Goal: Transaction & Acquisition: Purchase product/service

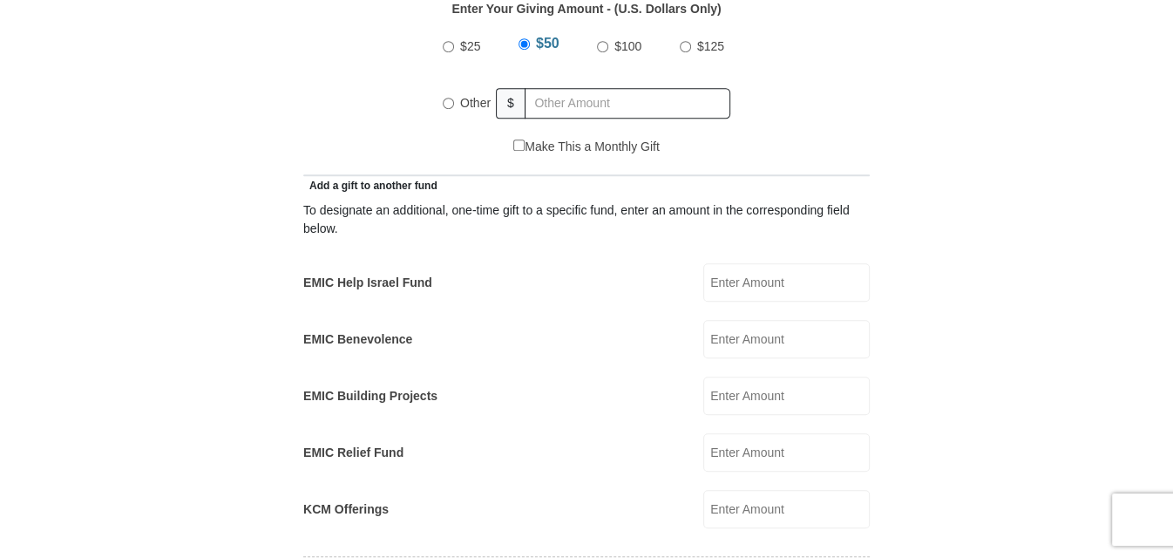
scroll to position [889, 0]
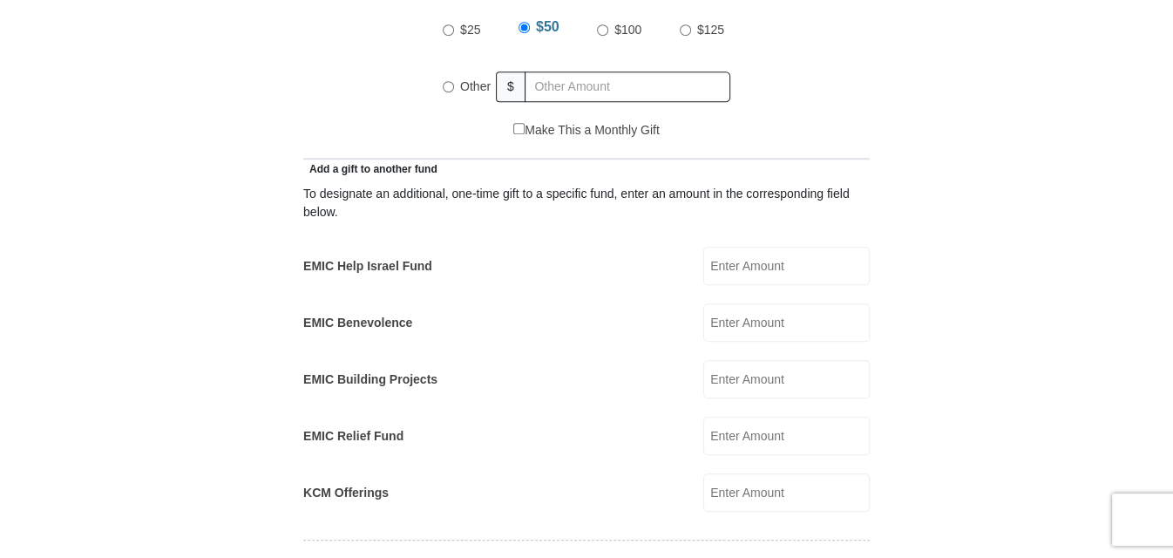
click at [780, 247] on input "EMIC Help Israel Fund" at bounding box center [786, 266] width 166 height 38
type input "700.00"
click at [735, 475] on input "KCM Offerings" at bounding box center [786, 492] width 166 height 38
type input "100.00"
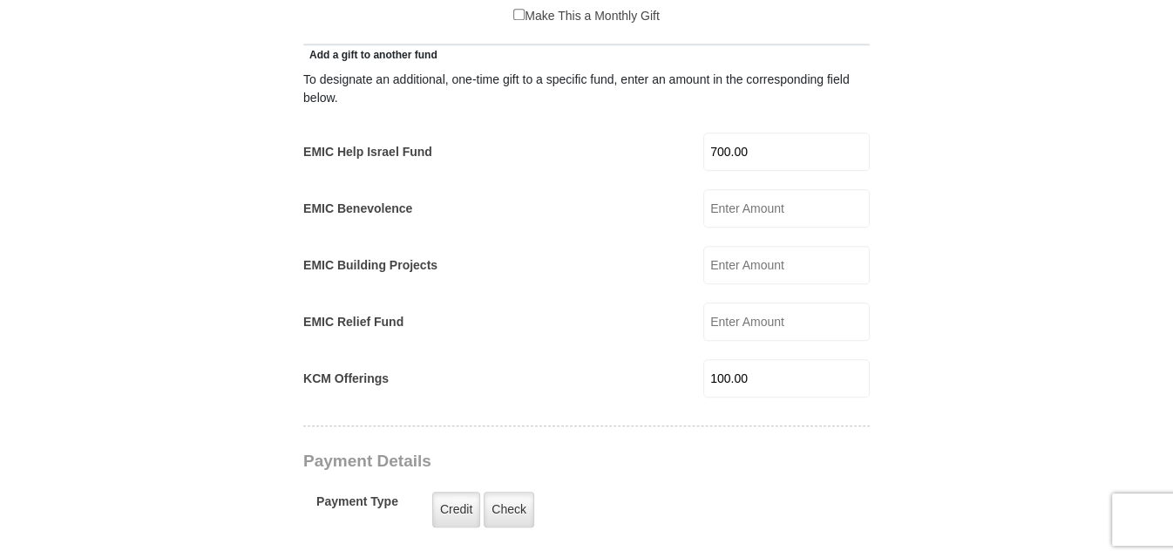
scroll to position [992, 0]
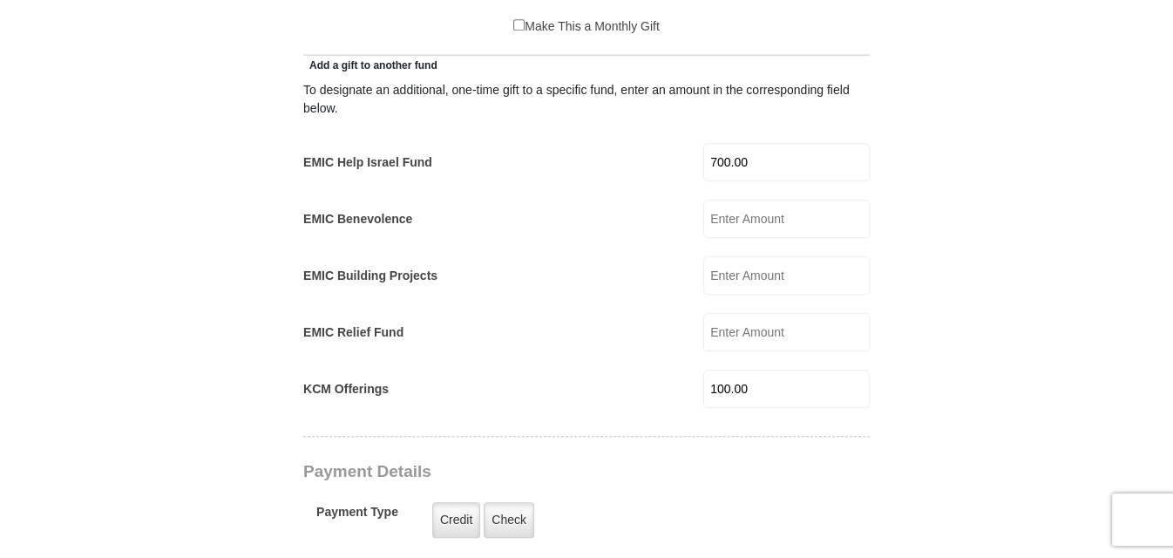
click at [740, 256] on input "EMIC Building Projects" at bounding box center [786, 275] width 166 height 38
type input "100.00"
drag, startPoint x: 1150, startPoint y: 254, endPoint x: 1159, endPoint y: 220, distance: 34.2
drag, startPoint x: 1159, startPoint y: 220, endPoint x: 1025, endPoint y: 112, distance: 172.3
click at [1015, 95] on form "[GEOGRAPHIC_DATA][DEMOGRAPHIC_DATA] Online Giving Because of gifts like yours, …" at bounding box center [586, 394] width 993 height 2635
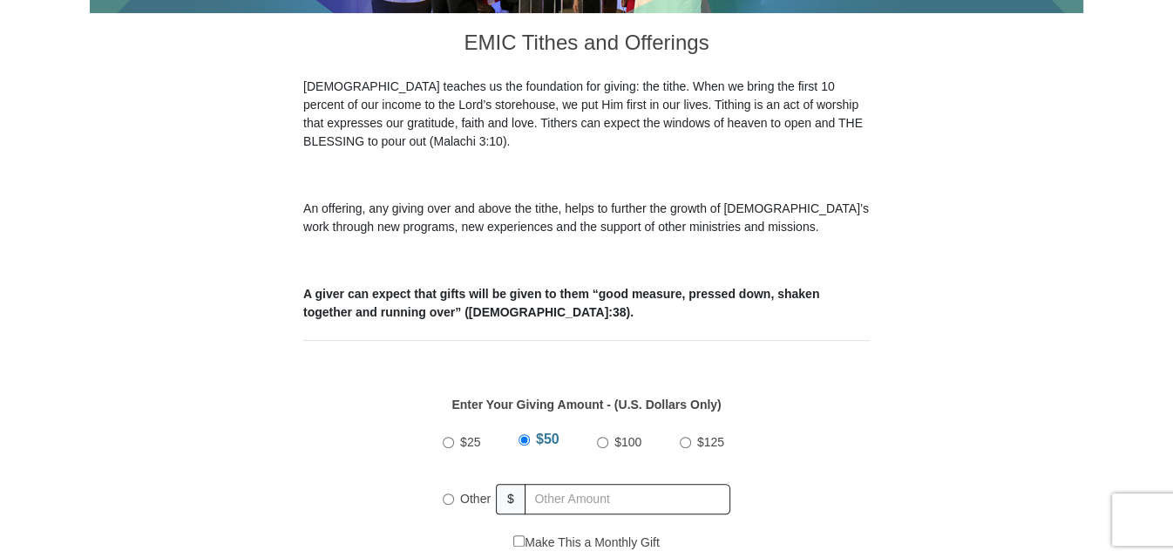
scroll to position [596, 0]
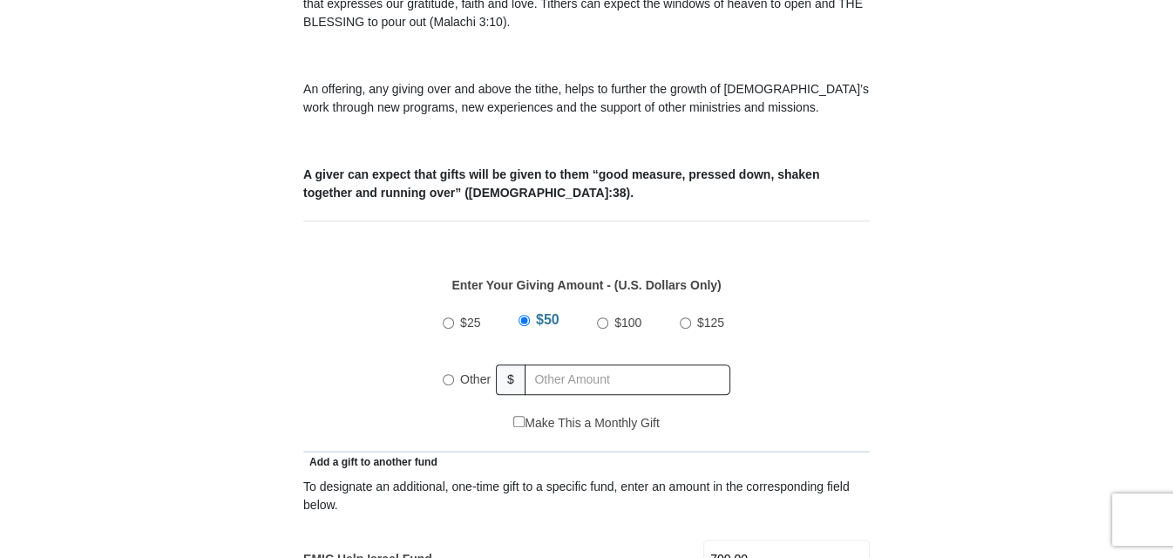
click at [451, 374] on input "Other" at bounding box center [448, 379] width 11 height 11
radio input "true"
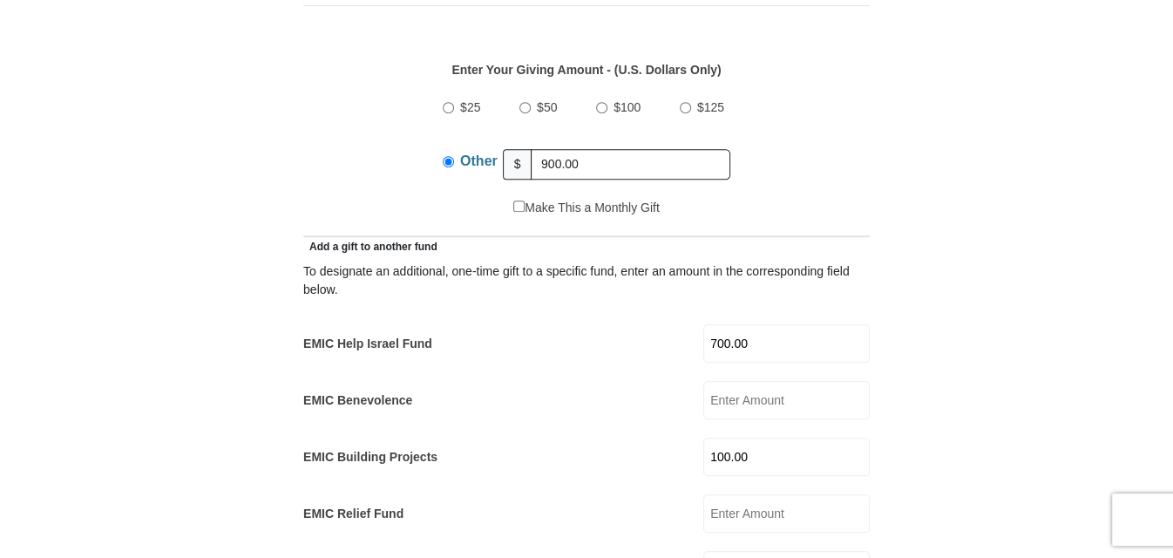
scroll to position [815, 0]
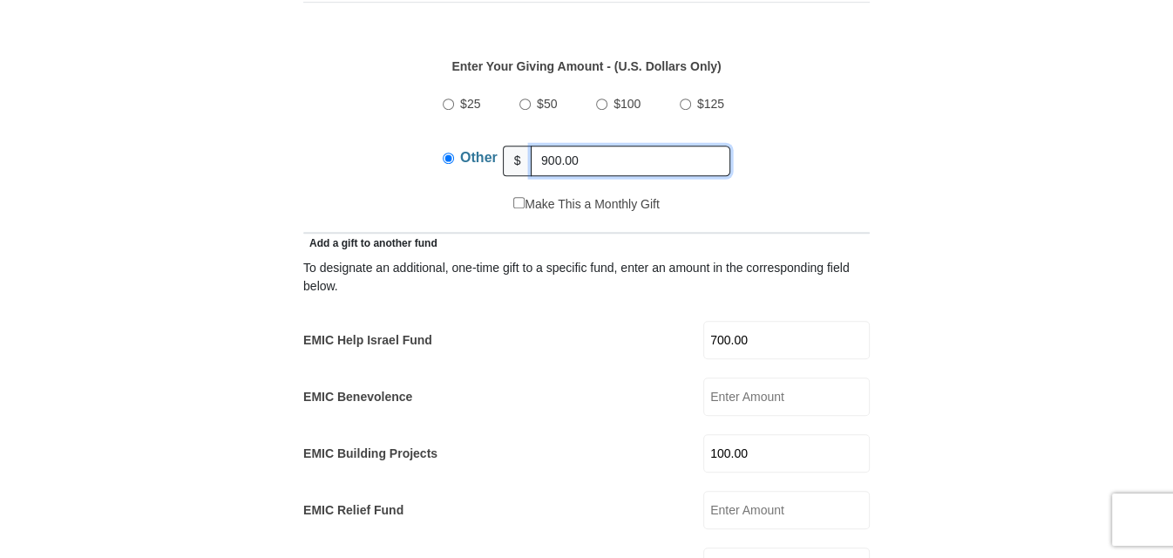
click at [611, 146] on input "900.00" at bounding box center [631, 161] width 200 height 30
type input "9"
type input "700.00"
click at [762, 321] on input "700.00" at bounding box center [786, 340] width 166 height 38
type input "7"
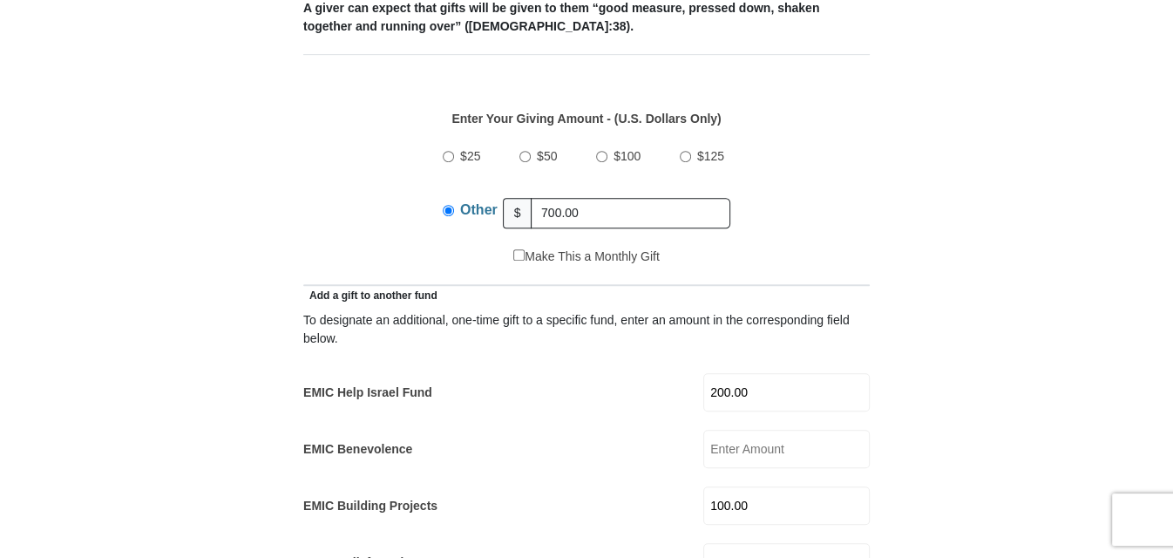
scroll to position [766, 0]
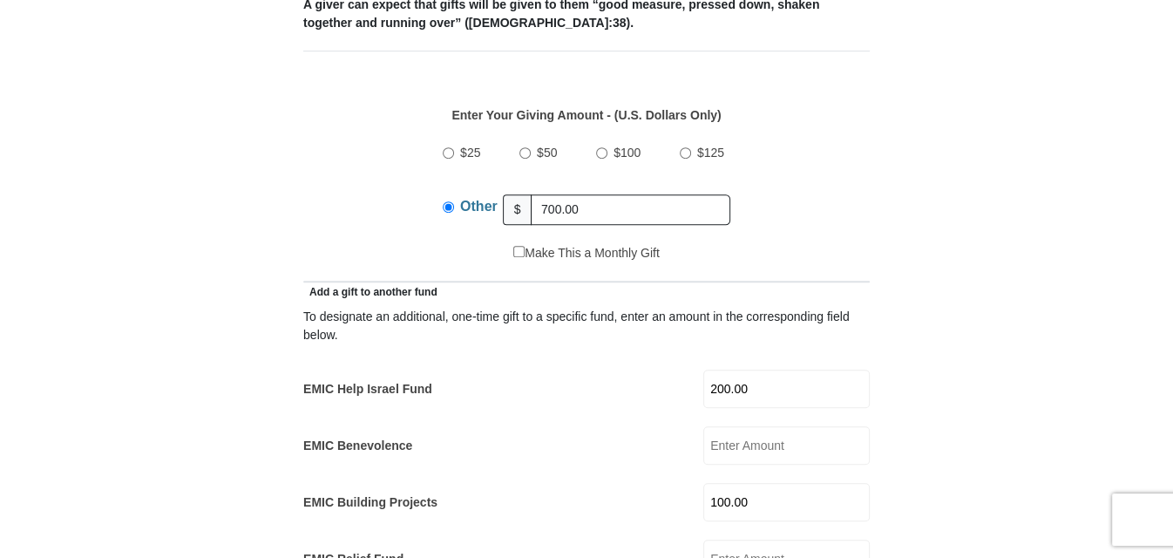
click at [718, 369] on input "200.00" at bounding box center [786, 388] width 166 height 38
type input "300.00"
click at [545, 194] on input "700.00" at bounding box center [631, 209] width 200 height 30
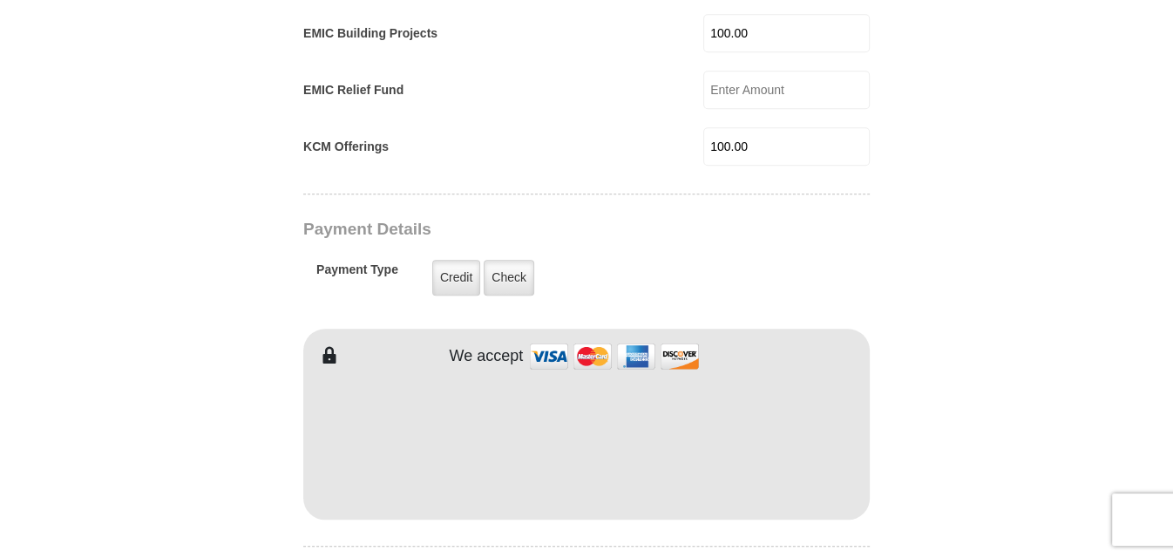
scroll to position [1281, 0]
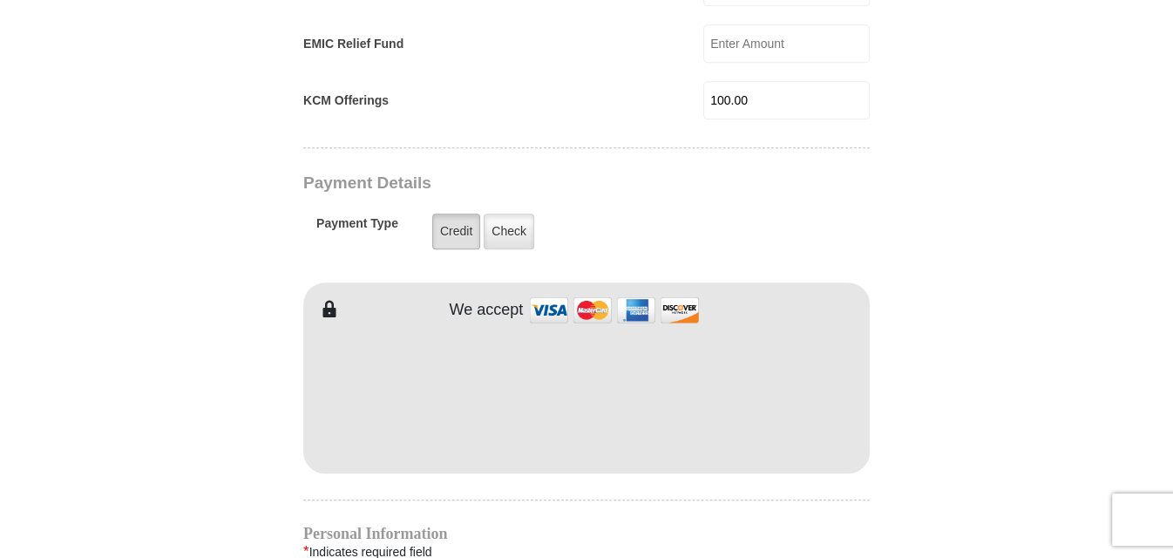
type input "600.00"
click at [454, 213] on label "Credit" at bounding box center [456, 231] width 48 height 36
click at [0, 0] on input "Credit" at bounding box center [0, 0] width 0 height 0
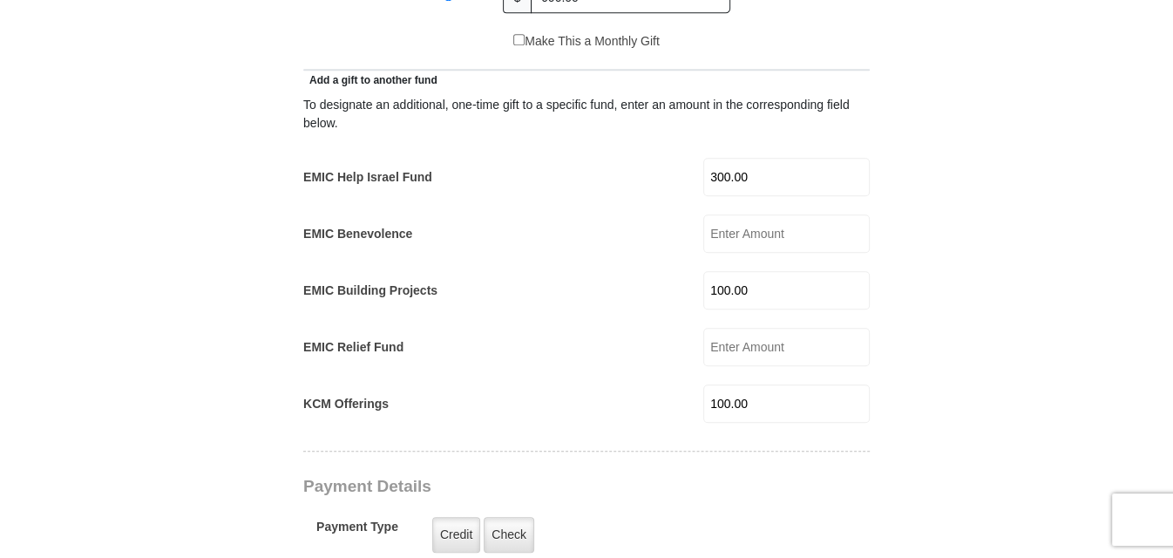
scroll to position [981, 0]
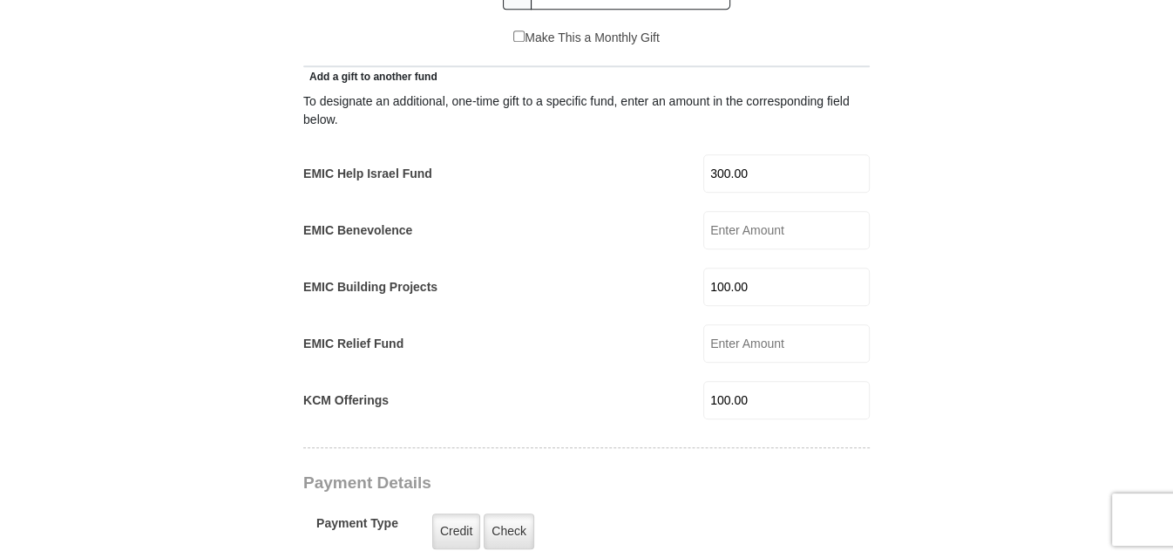
click at [755, 267] on input "100.00" at bounding box center [786, 286] width 166 height 38
type input "1"
click at [750, 381] on input "100.00" at bounding box center [786, 400] width 166 height 38
type input "1"
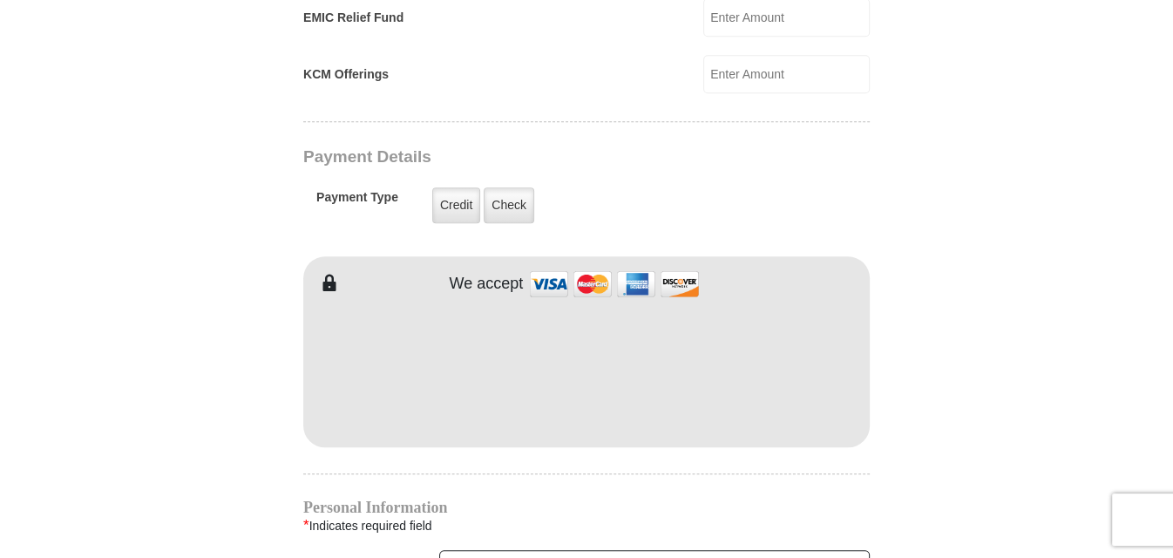
scroll to position [1335, 0]
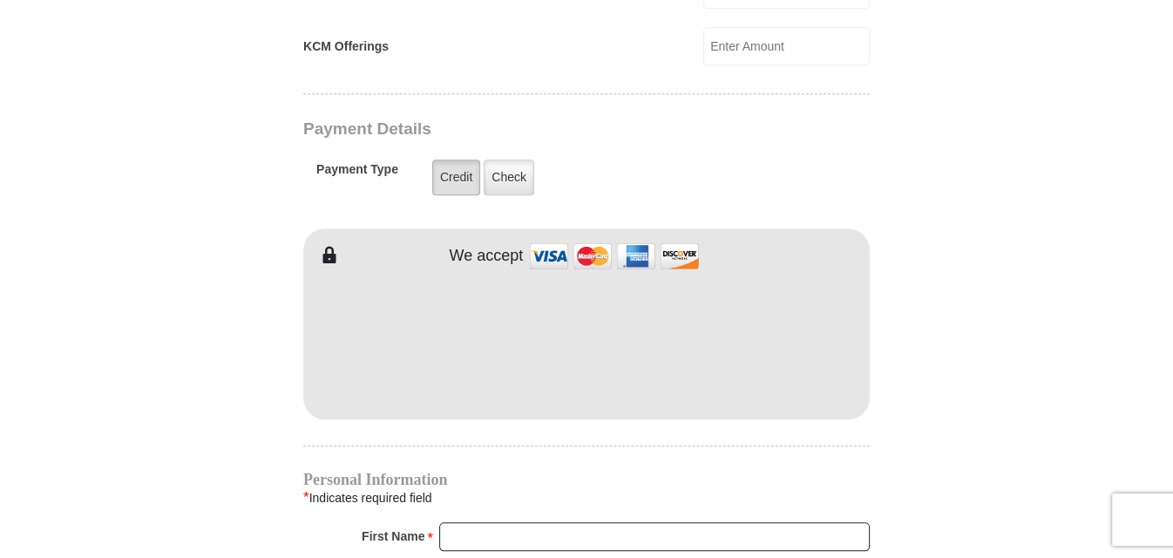
click at [452, 159] on label "Credit" at bounding box center [456, 177] width 48 height 36
click at [0, 0] on input "Credit" at bounding box center [0, 0] width 0 height 0
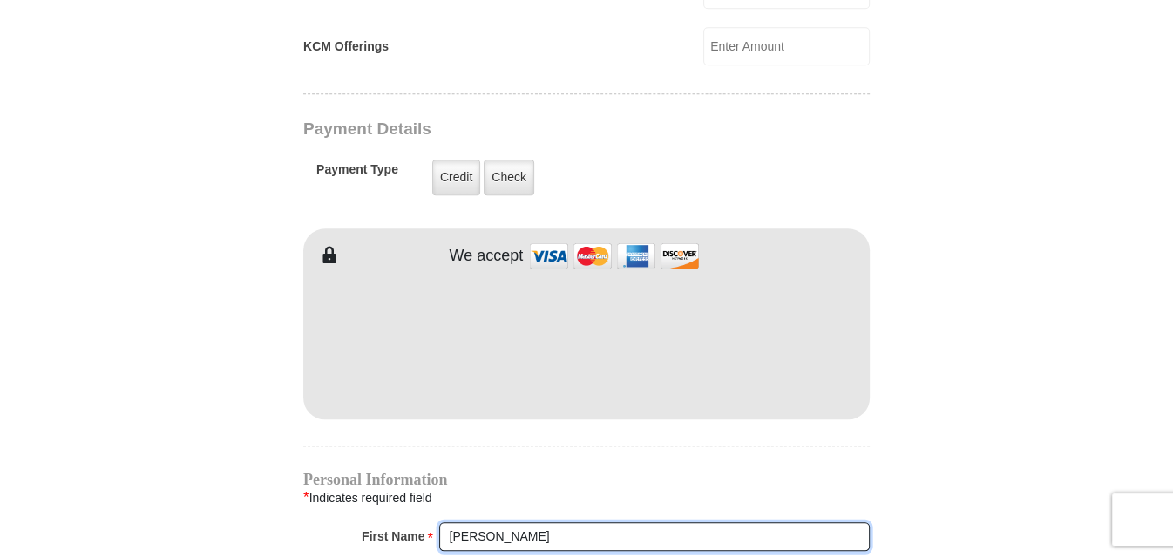
type input "[PERSON_NAME]"
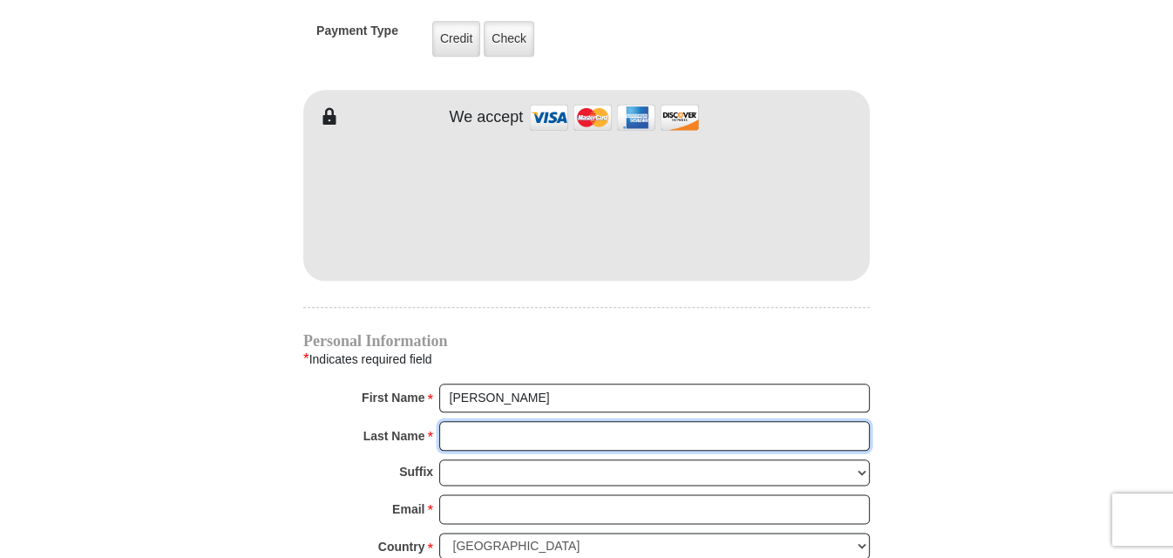
scroll to position [1539, 0]
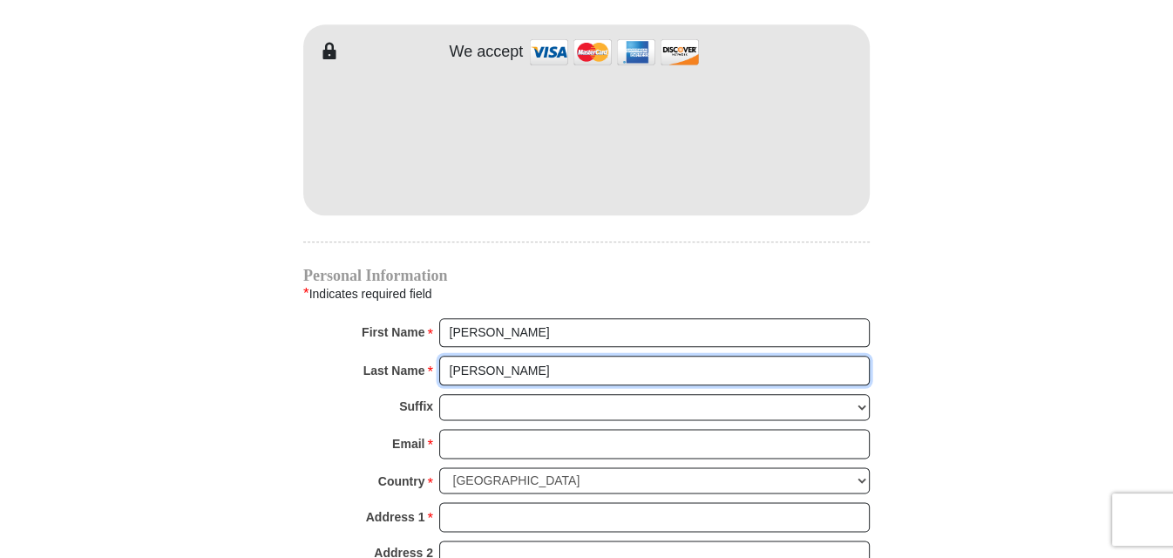
type input "[PERSON_NAME]"
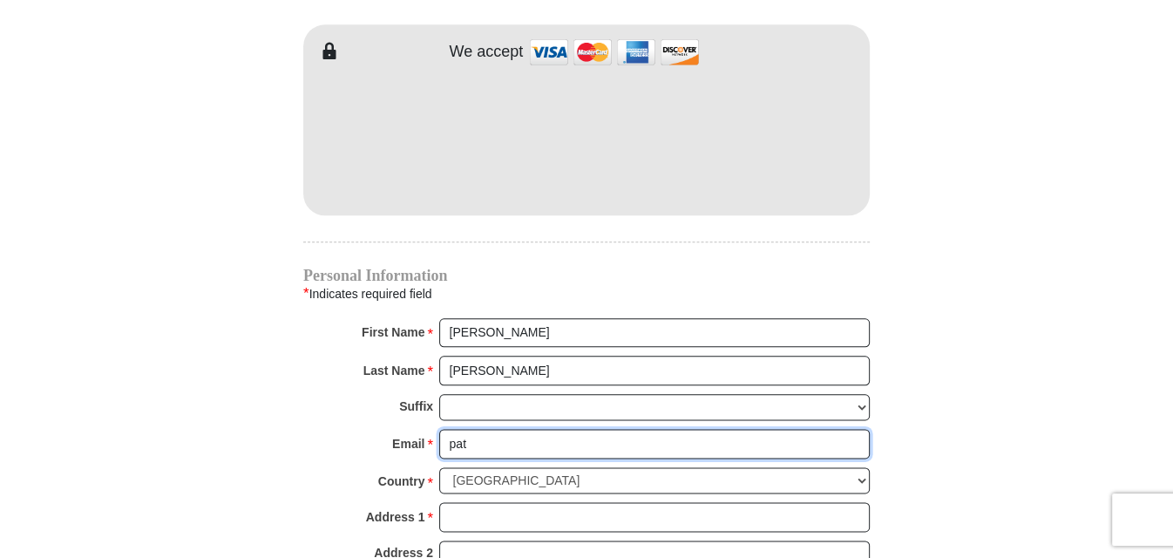
type input "[EMAIL_ADDRESS][DOMAIN_NAME]"
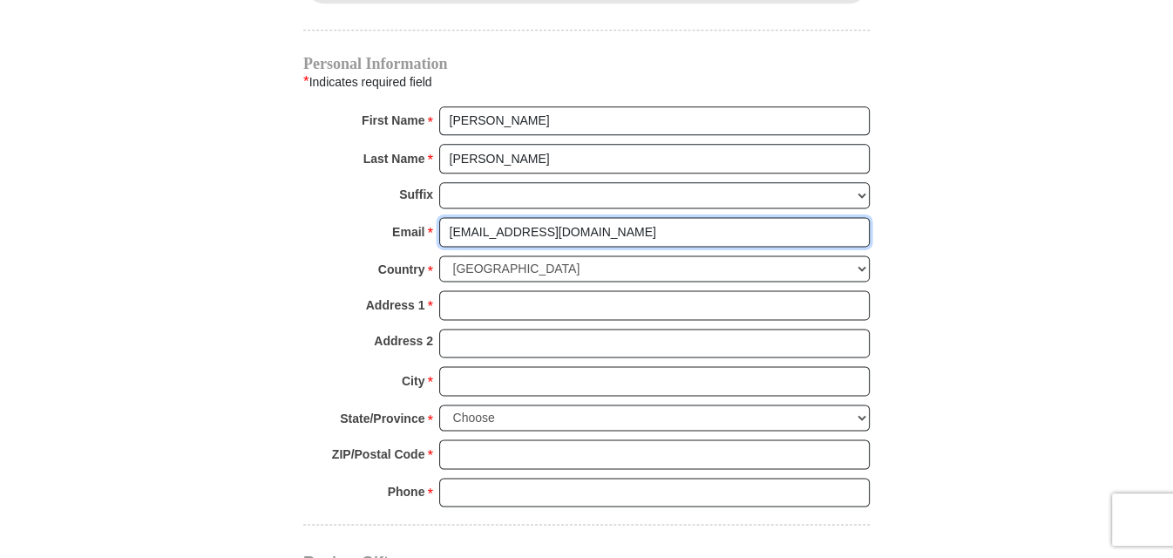
scroll to position [1771, 0]
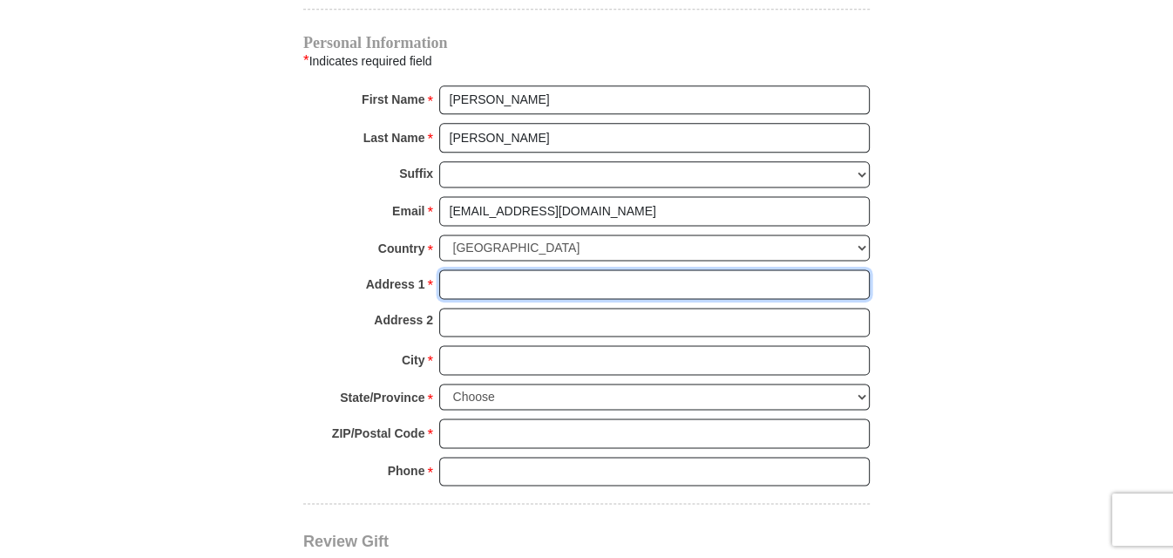
click at [517, 269] on input "Address 1 *" at bounding box center [654, 284] width 430 height 30
type input "P. O. Box 1717"
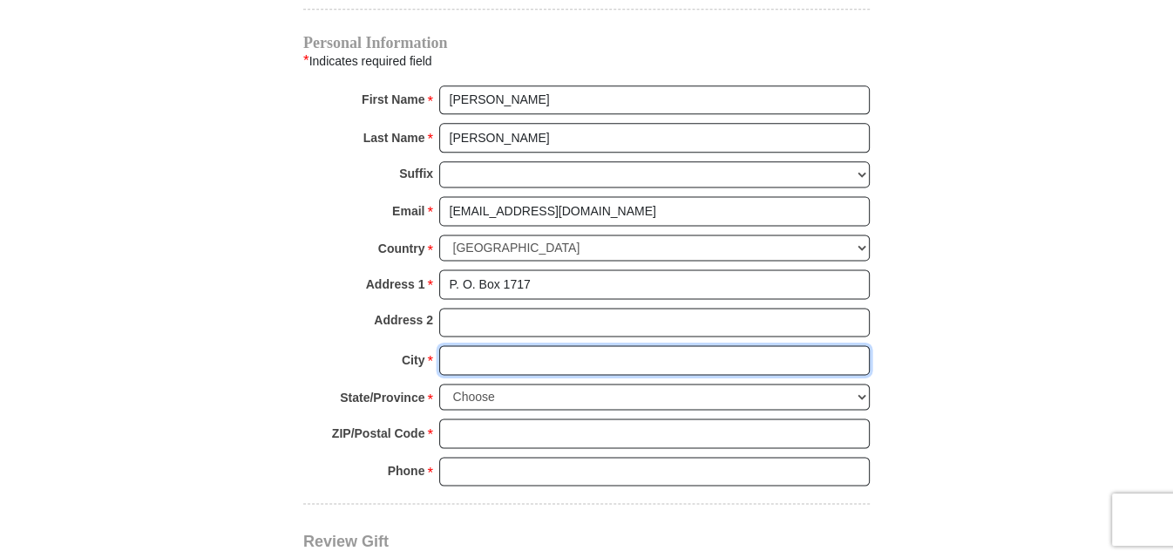
click at [480, 345] on input "City *" at bounding box center [654, 360] width 430 height 30
type input "[PERSON_NAME]"
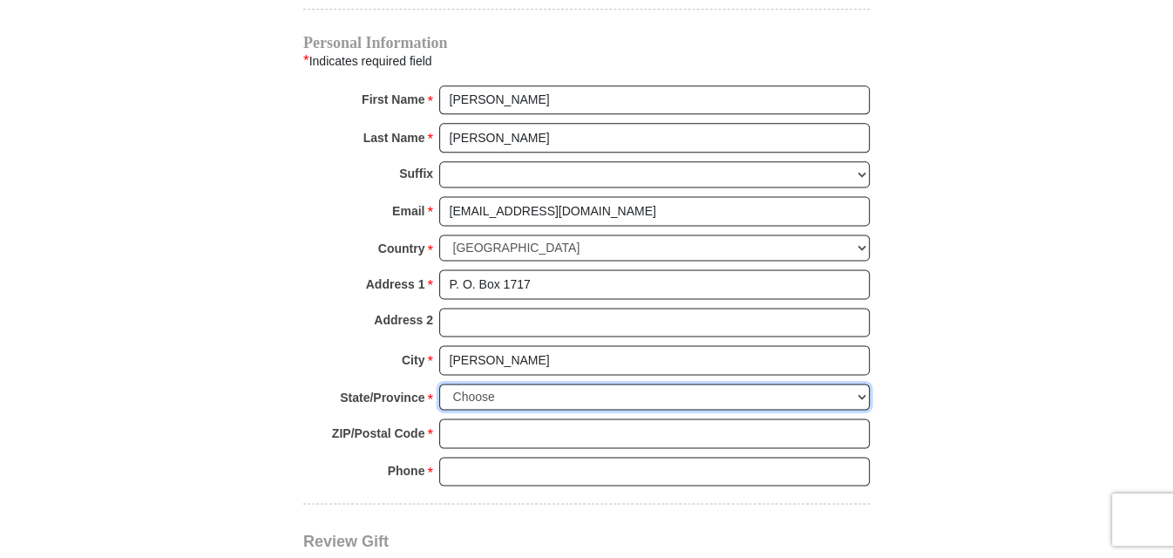
click at [858, 383] on select "Choose [US_STATE] [US_STATE] [US_STATE] [US_STATE] [US_STATE] Armed Forces Amer…" at bounding box center [654, 396] width 430 height 27
select select "[GEOGRAPHIC_DATA]"
click at [439, 383] on select "Choose [US_STATE] [US_STATE] [US_STATE] [US_STATE] [US_STATE] Armed Forces Amer…" at bounding box center [654, 396] width 430 height 27
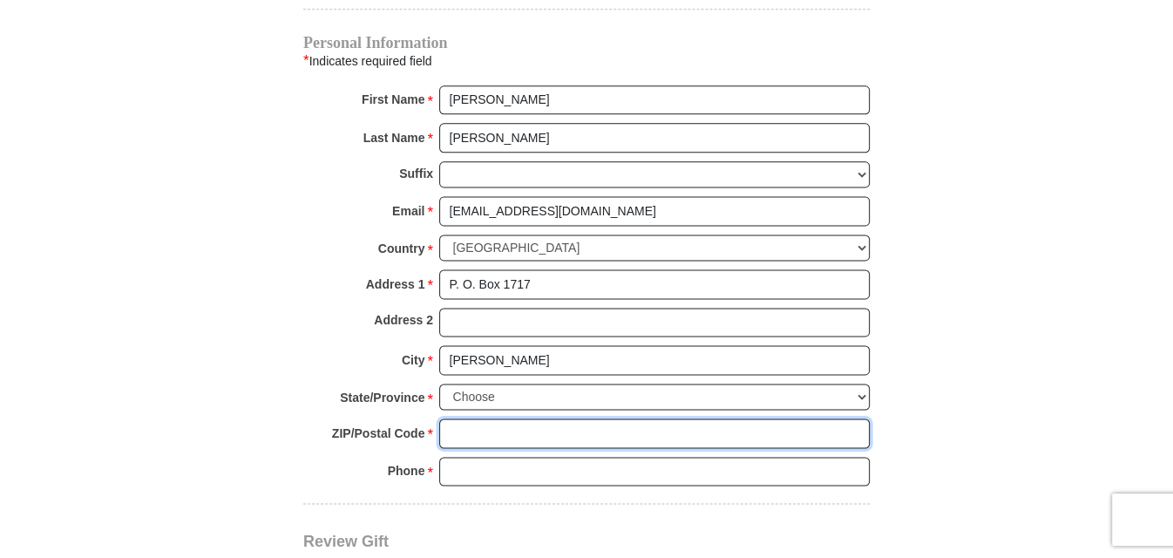
click at [498, 418] on input "ZIP/Postal Code *" at bounding box center [654, 433] width 430 height 30
type input "76086"
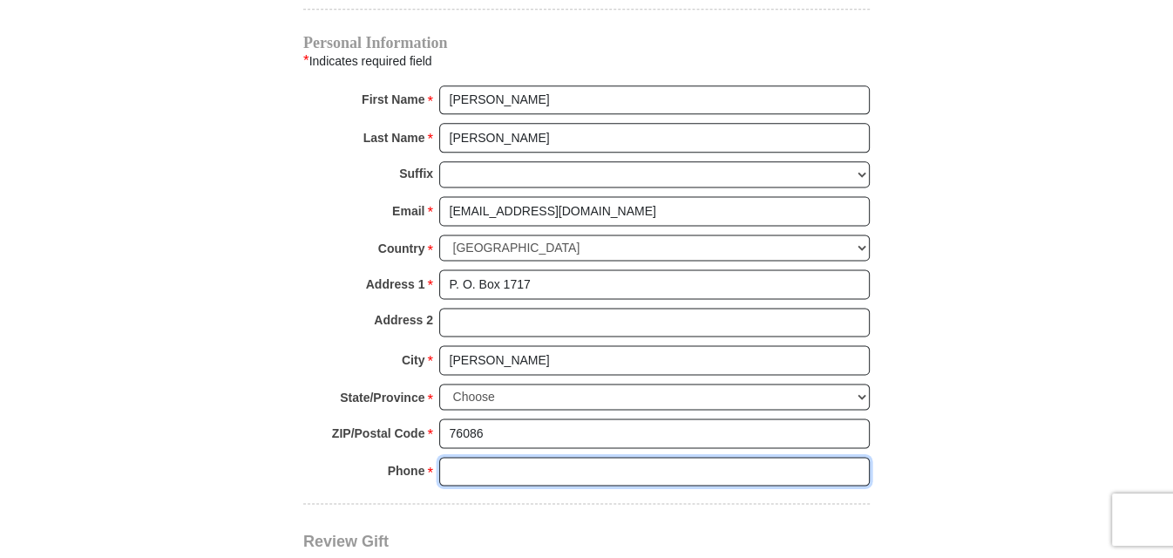
click at [510, 457] on input "Phone * *" at bounding box center [654, 472] width 430 height 30
type input "[PHONE_NUMBER]"
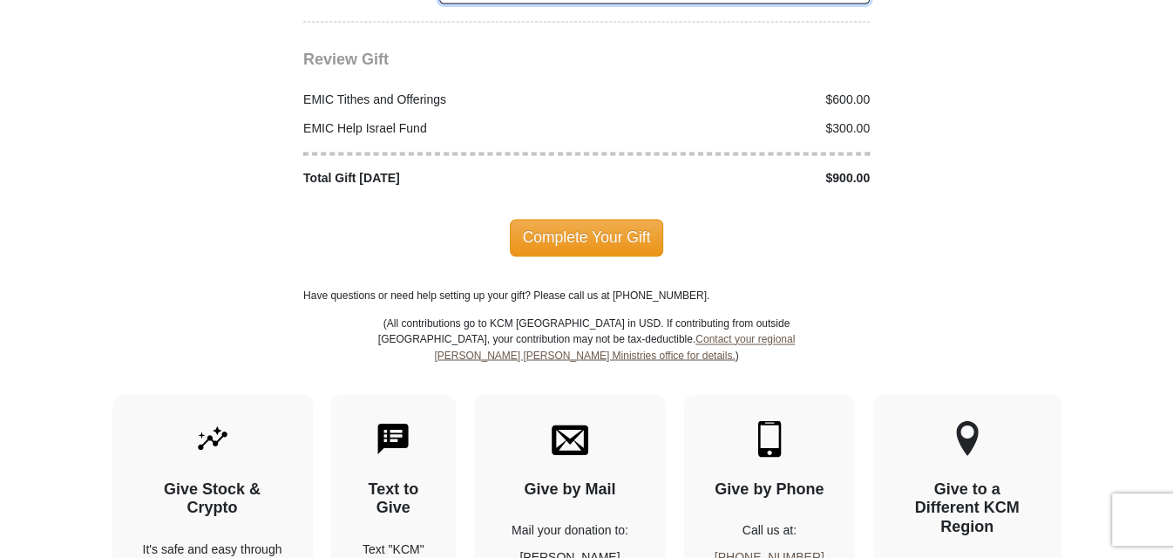
scroll to position [2285, 0]
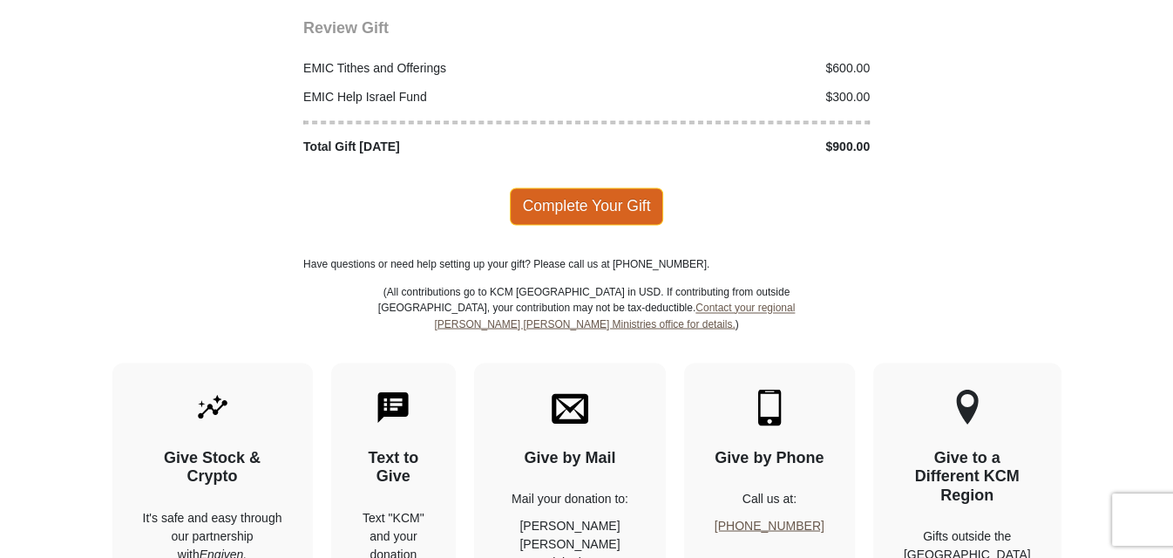
click at [572, 187] on span "Complete Your Gift" at bounding box center [587, 205] width 154 height 37
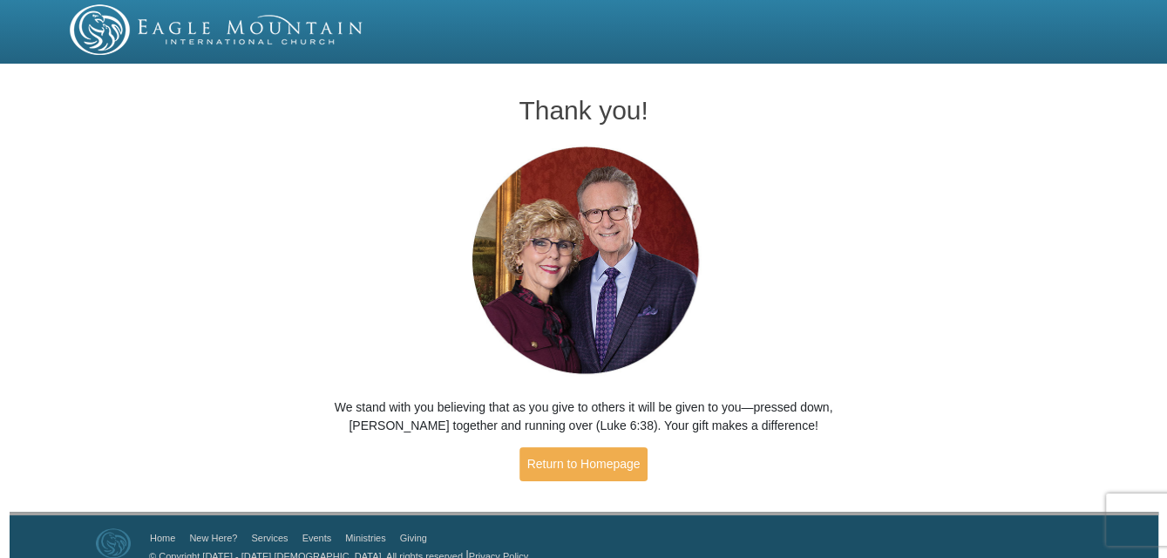
scroll to position [18, 0]
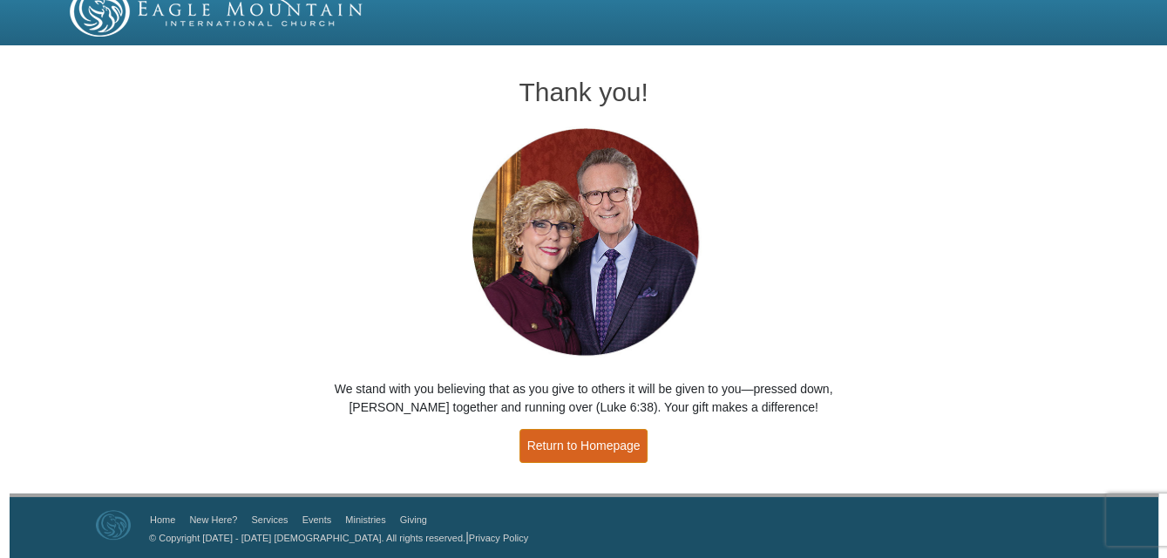
click at [559, 440] on link "Return to Homepage" at bounding box center [583, 446] width 129 height 34
